Goal: Task Accomplishment & Management: Use online tool/utility

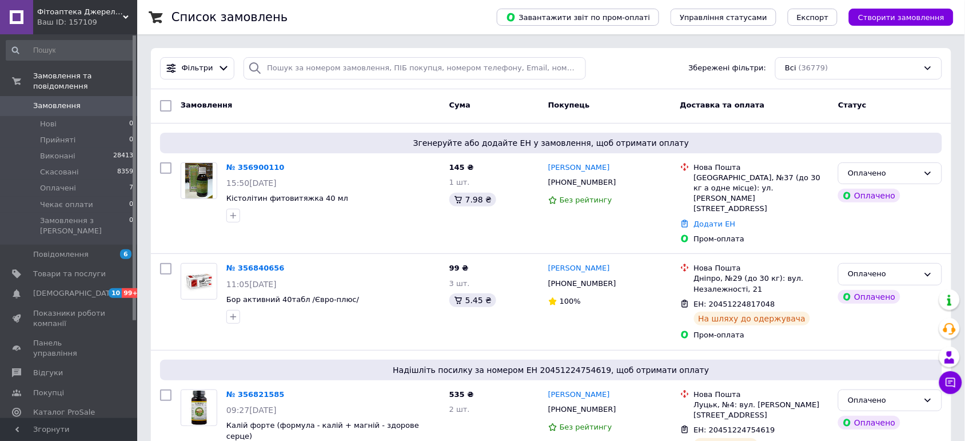
click at [128, 18] on icon at bounding box center [126, 17] width 6 height 6
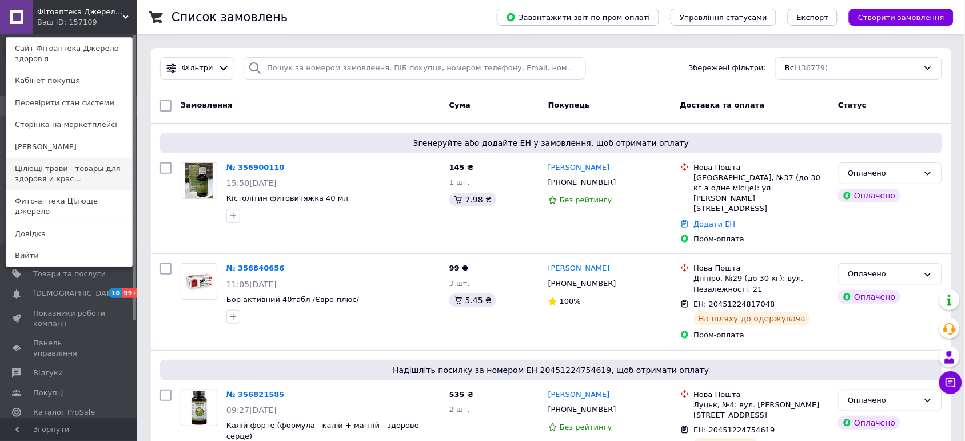
click at [66, 170] on link "Цілющі трави - товары для здоровя и крас..." at bounding box center [69, 174] width 126 height 32
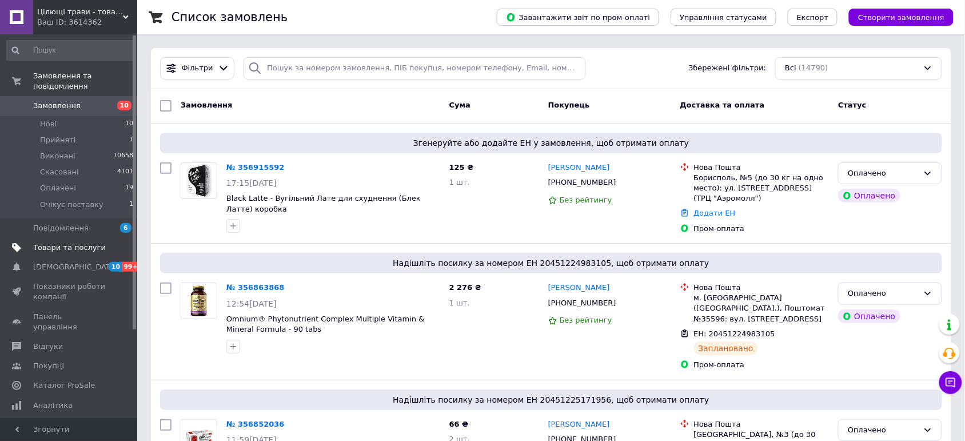
click at [41, 242] on span "Товари та послуги" at bounding box center [69, 247] width 73 height 10
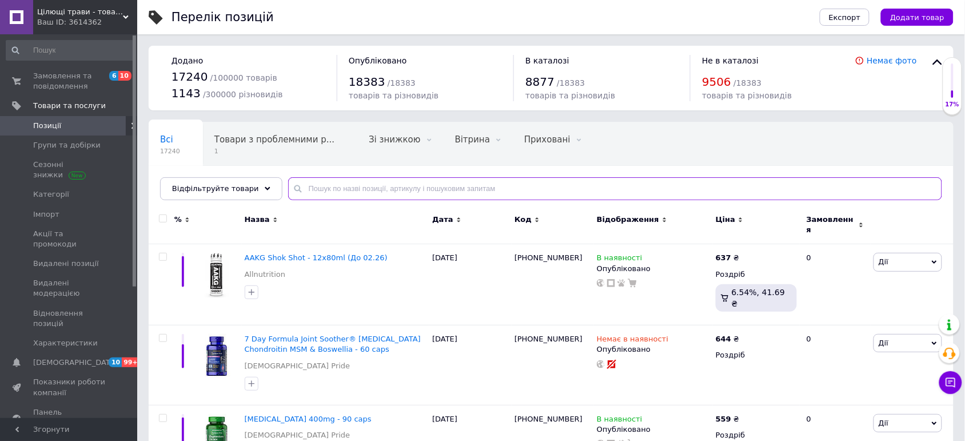
click at [331, 186] on input "text" at bounding box center [615, 188] width 654 height 23
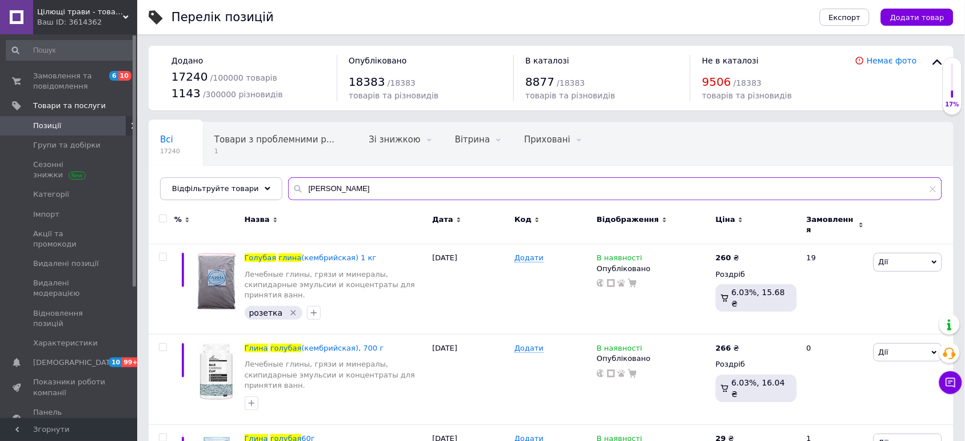
type input "[PERSON_NAME]"
